Goal: Information Seeking & Learning: Stay updated

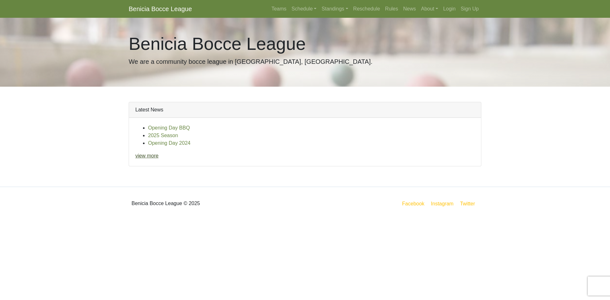
click at [156, 154] on link "view more" at bounding box center [146, 155] width 23 height 5
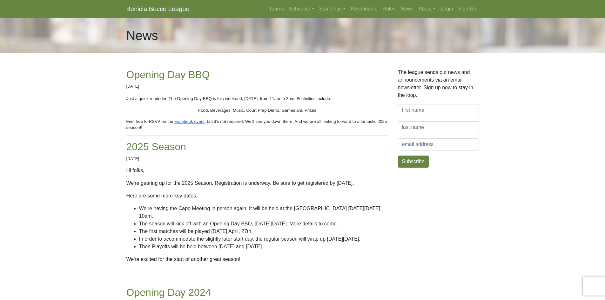
click at [283, 184] on p "We're gearing up for the 2025 Season. Registration is underway. Be sure to get …" at bounding box center [257, 183] width 262 height 8
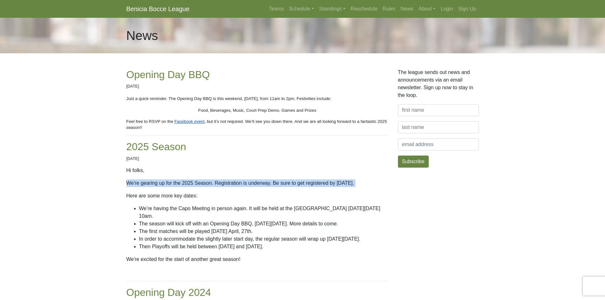
click at [283, 184] on p "We're gearing up for the 2025 Season. Registration is underway. Be sure to get …" at bounding box center [257, 183] width 262 height 8
